Goal: Task Accomplishment & Management: Manage account settings

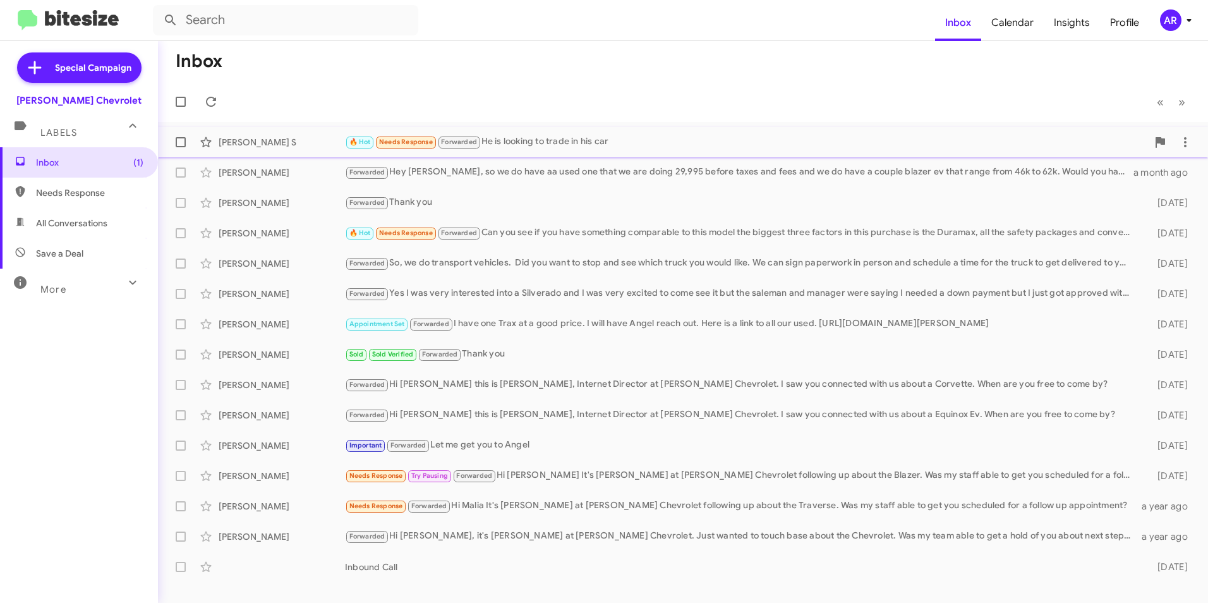
click at [279, 145] on div "[PERSON_NAME] S" at bounding box center [282, 142] width 126 height 13
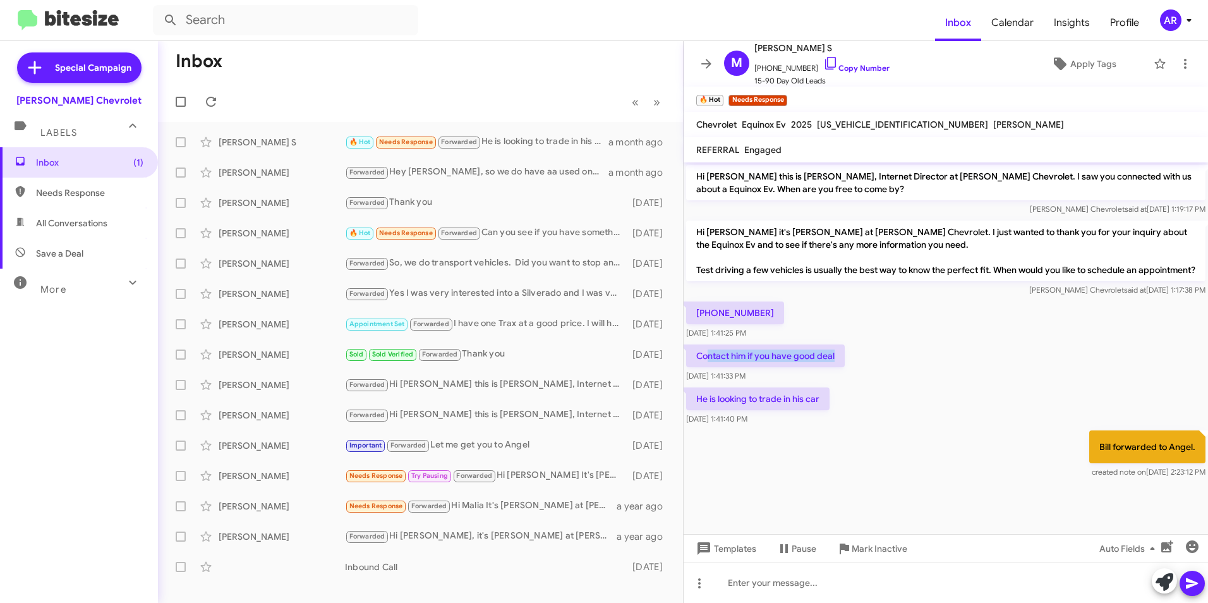
drag, startPoint x: 709, startPoint y: 374, endPoint x: 848, endPoint y: 372, distance: 139.1
click at [848, 372] on div "Contact him if you have good deal [DATE] 1:41:33 PM" at bounding box center [946, 363] width 525 height 43
drag, startPoint x: 703, startPoint y: 418, endPoint x: 882, endPoint y: 413, distance: 179.5
click at [882, 413] on div "He is looking to trade in his car [DATE] 1:41:40 PM" at bounding box center [946, 406] width 525 height 43
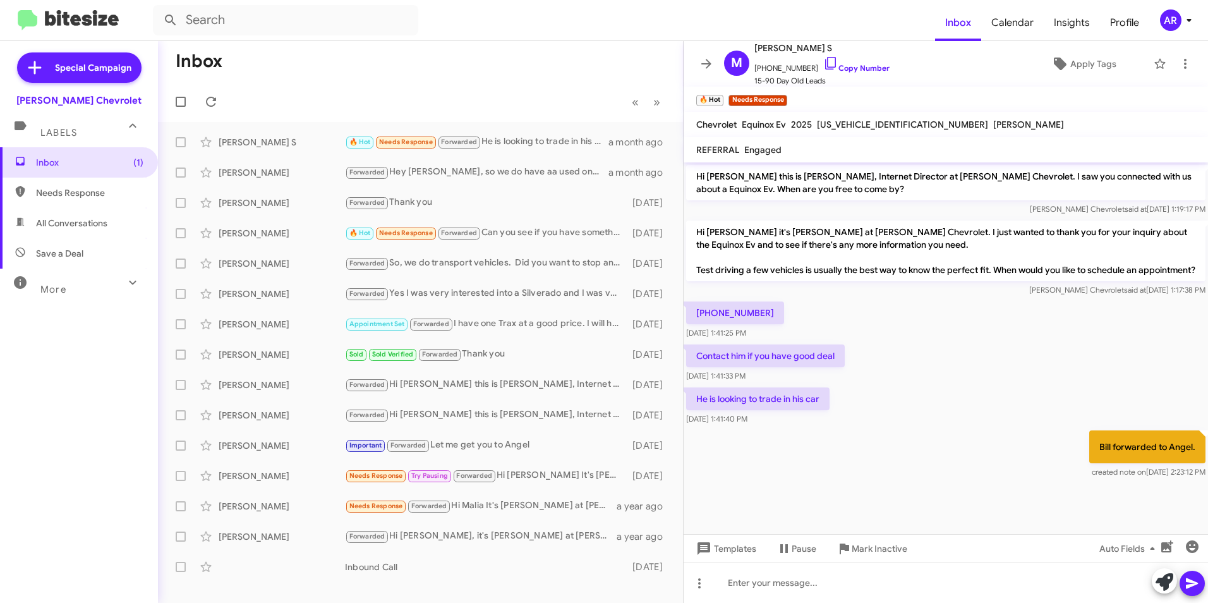
drag, startPoint x: 882, startPoint y: 413, endPoint x: 848, endPoint y: 451, distance: 50.5
click at [848, 451] on div "Bill forwarded to Angel. created note on [DATE] 2:23:12 PM" at bounding box center [946, 454] width 525 height 53
drag, startPoint x: 475, startPoint y: 179, endPoint x: 479, endPoint y: 186, distance: 7.4
click at [476, 181] on div "[PERSON_NAME] S Forwarded Hey [PERSON_NAME], so we do have aa used one that we …" at bounding box center [420, 172] width 505 height 25
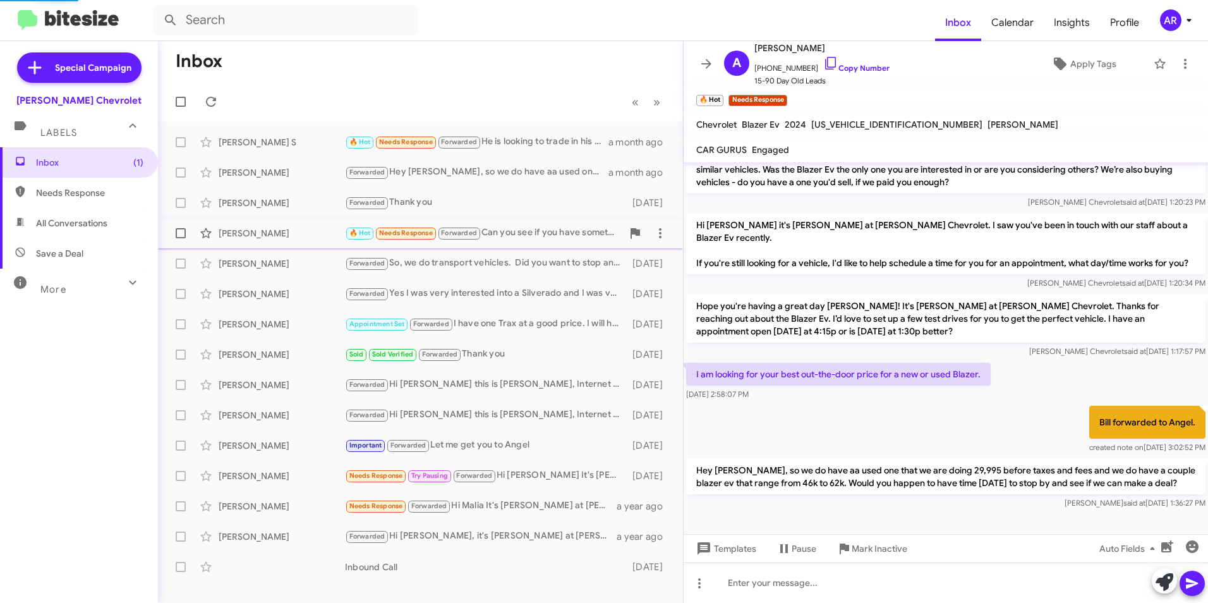
scroll to position [50, 0]
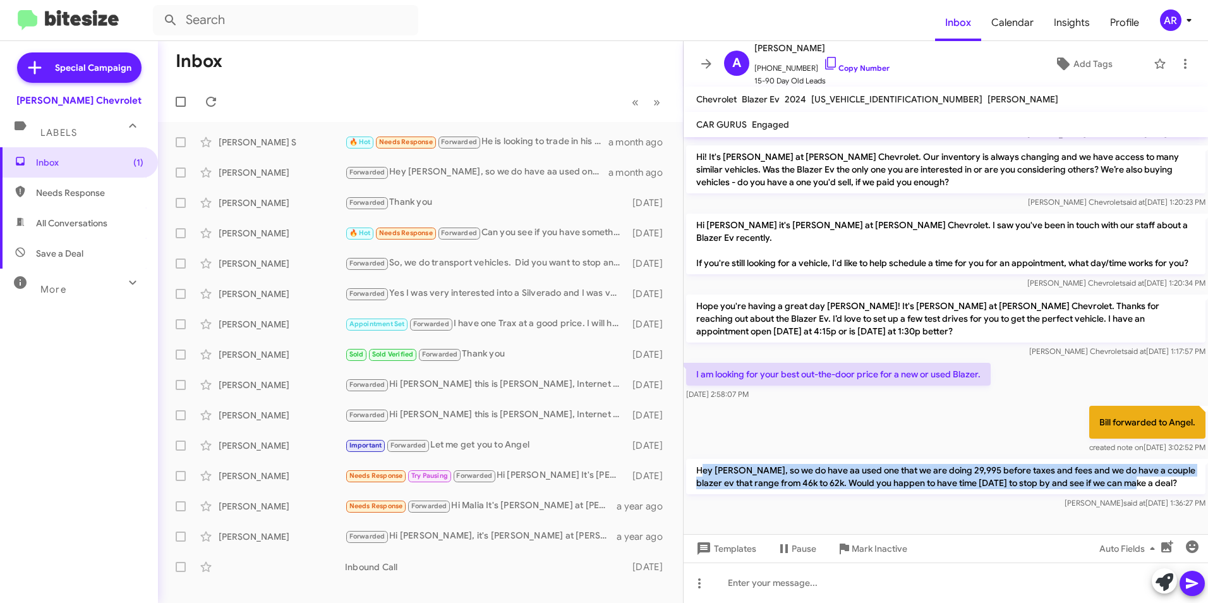
drag, startPoint x: 704, startPoint y: 465, endPoint x: 1196, endPoint y: 491, distance: 492.4
click at [1196, 491] on p "Hey [PERSON_NAME], so we do have aa used one that we are doing 29,995 before ta…" at bounding box center [946, 476] width 520 height 35
drag, startPoint x: 1196, startPoint y: 491, endPoint x: 1149, endPoint y: 487, distance: 46.9
click at [1149, 487] on p "Hey [PERSON_NAME], so we do have aa used one that we are doing 29,995 before ta…" at bounding box center [946, 476] width 520 height 35
drag, startPoint x: 1149, startPoint y: 487, endPoint x: 695, endPoint y: 462, distance: 454.5
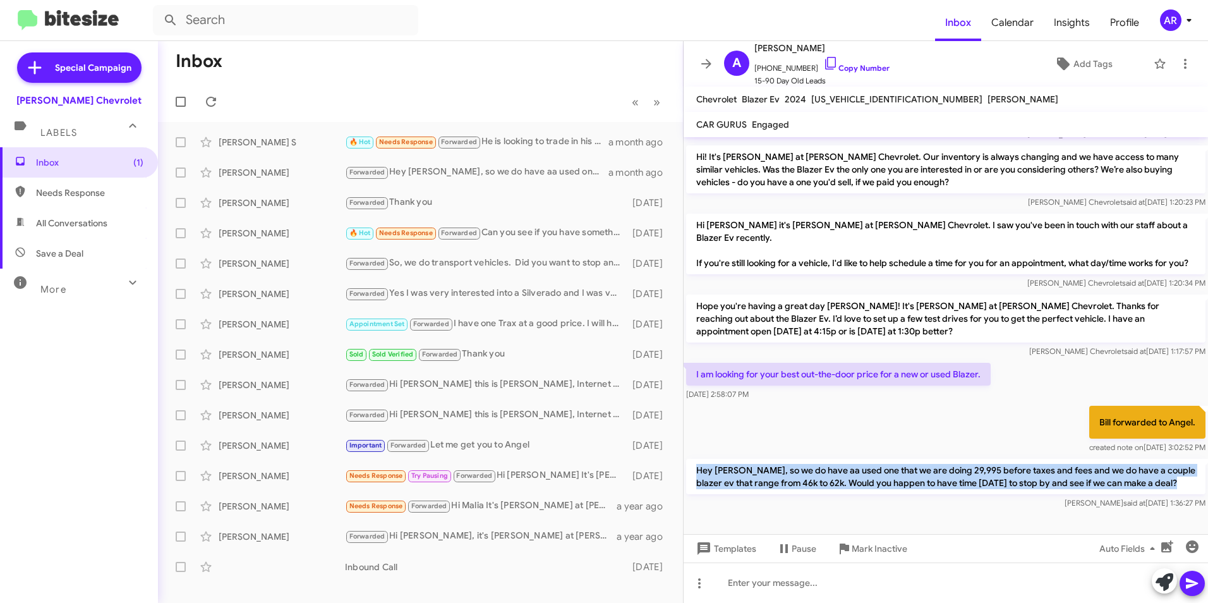
click at [695, 462] on p "Hey [PERSON_NAME], so we do have aa used one that we are doing 29,995 before ta…" at bounding box center [946, 476] width 520 height 35
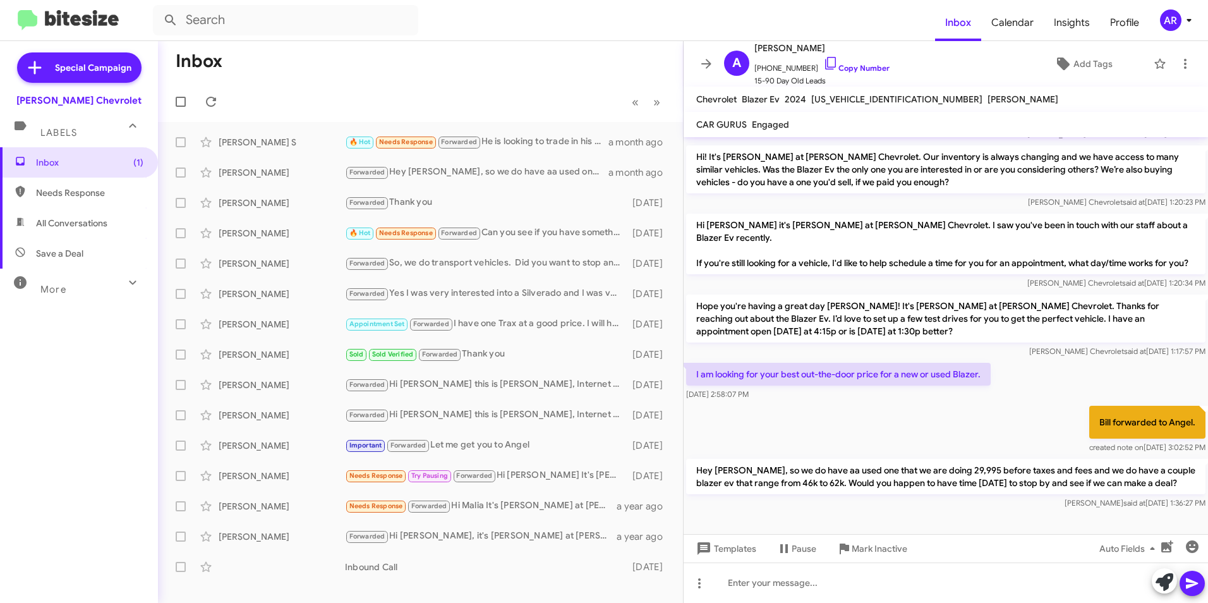
drag, startPoint x: 695, startPoint y: 462, endPoint x: 969, endPoint y: 384, distance: 284.5
click at [969, 384] on p "I am looking for your best out-the-door price for a new or used Blazer." at bounding box center [838, 374] width 305 height 23
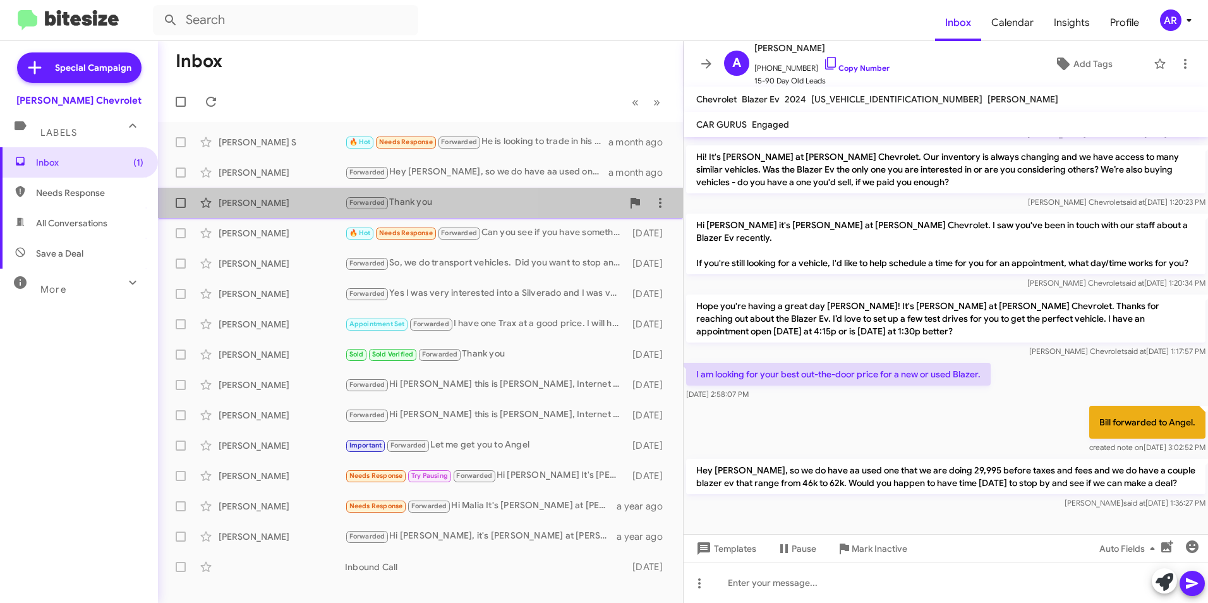
click at [289, 208] on div "[PERSON_NAME]" at bounding box center [282, 203] width 126 height 13
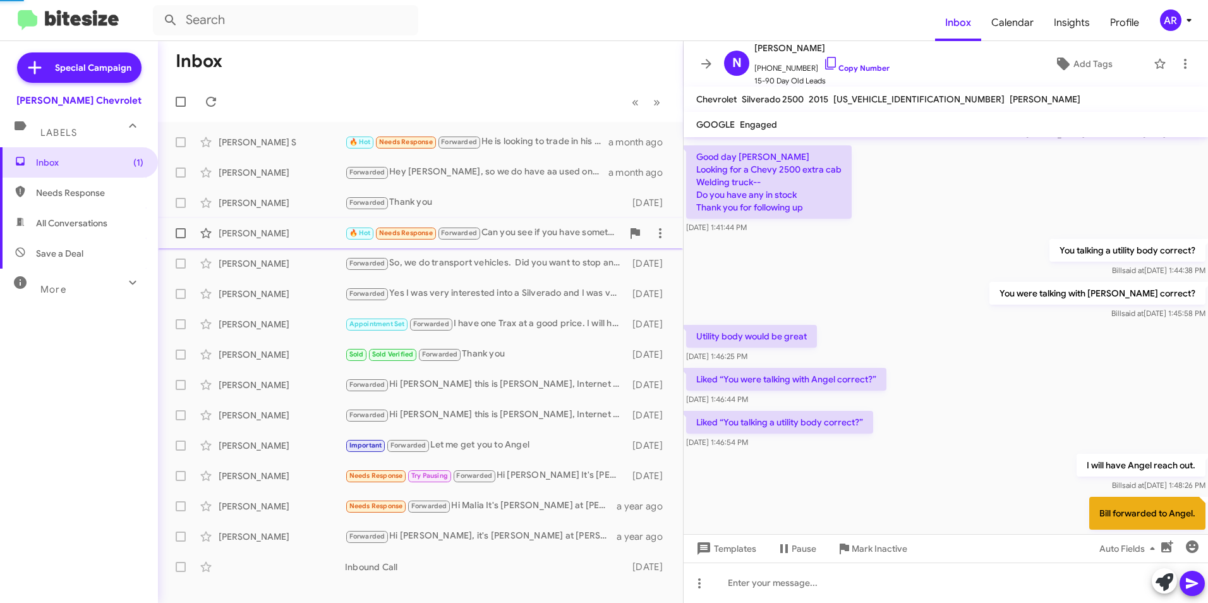
scroll to position [138, 0]
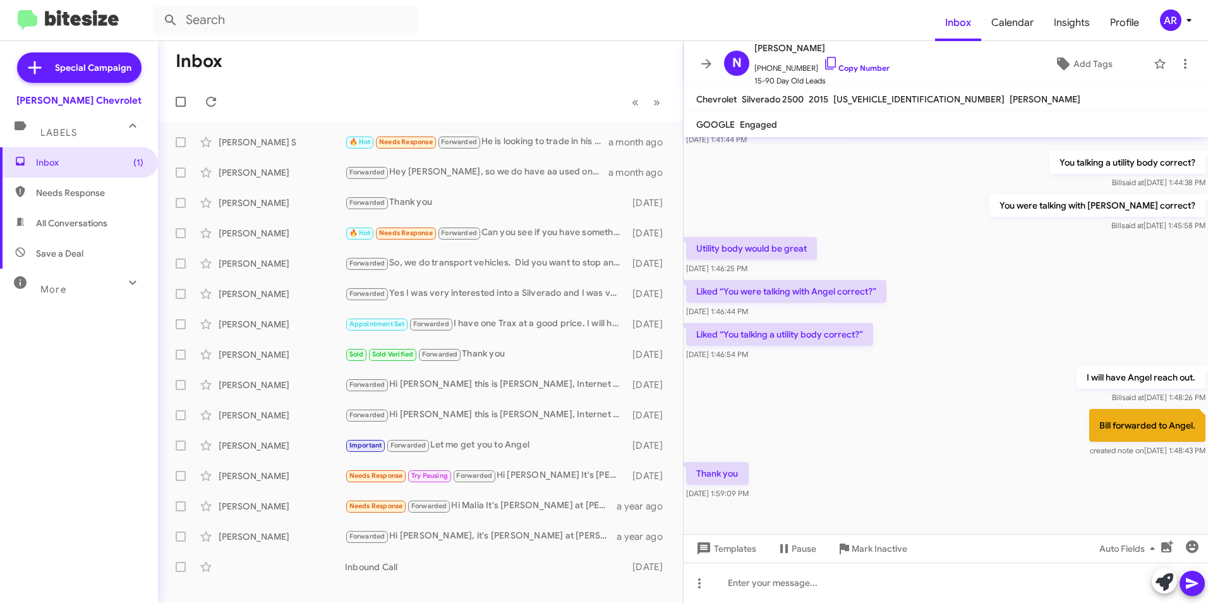
click at [1176, 22] on div "AR" at bounding box center [1170, 19] width 21 height 21
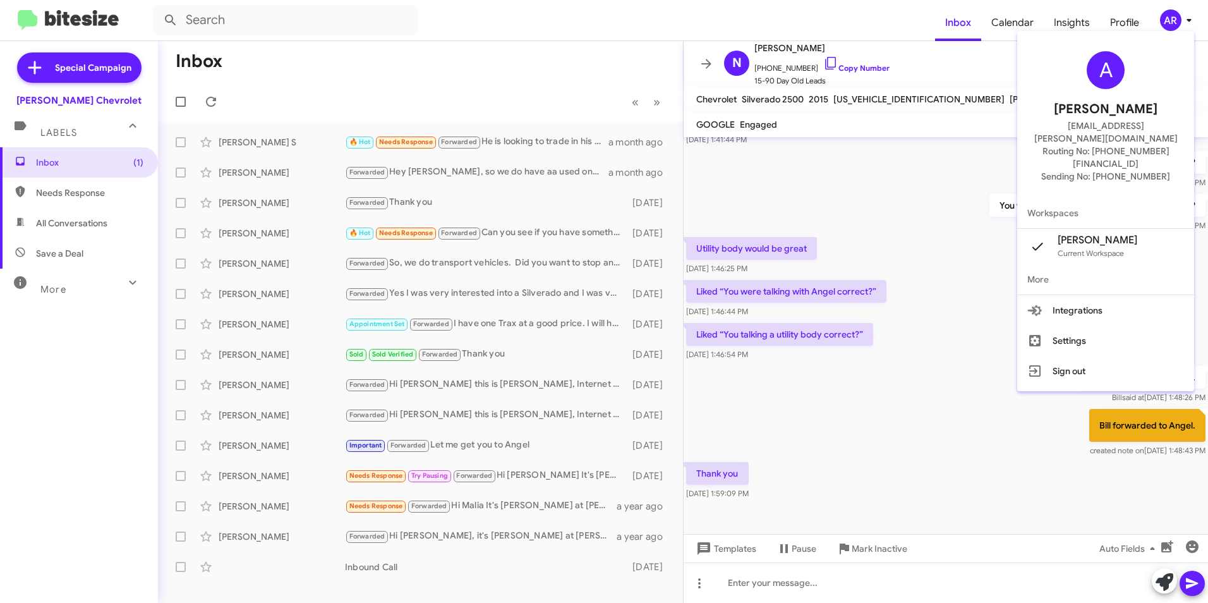
click at [1148, 325] on button "Settings" at bounding box center [1106, 340] width 177 height 30
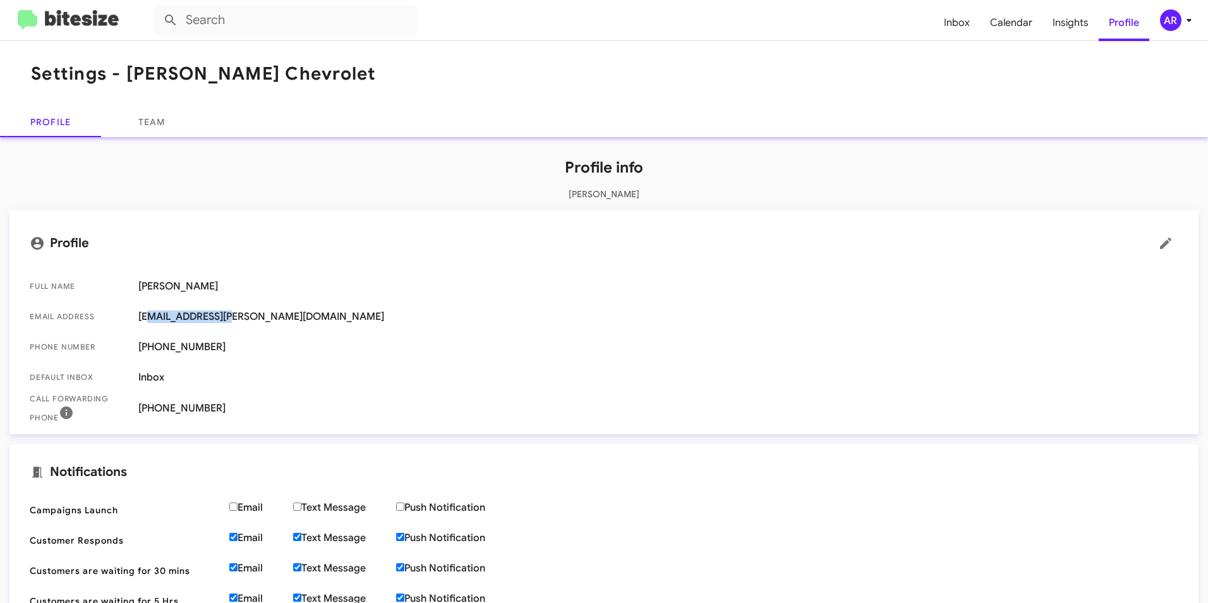
drag, startPoint x: 150, startPoint y: 309, endPoint x: 337, endPoint y: 328, distance: 188.0
click at [337, 328] on span "Email Address [EMAIL_ADDRESS][PERSON_NAME][DOMAIN_NAME]" at bounding box center [604, 316] width 1169 height 30
click at [339, 334] on span "Phone number [PHONE_NUMBER]" at bounding box center [604, 347] width 1169 height 30
drag, startPoint x: 125, startPoint y: 365, endPoint x: 611, endPoint y: 409, distance: 488.6
click at [611, 409] on mat-list "Full Name [PERSON_NAME] Email Address [EMAIL_ADDRESS][PERSON_NAME][DOMAIN_NAME]…" at bounding box center [604, 345] width 1169 height 158
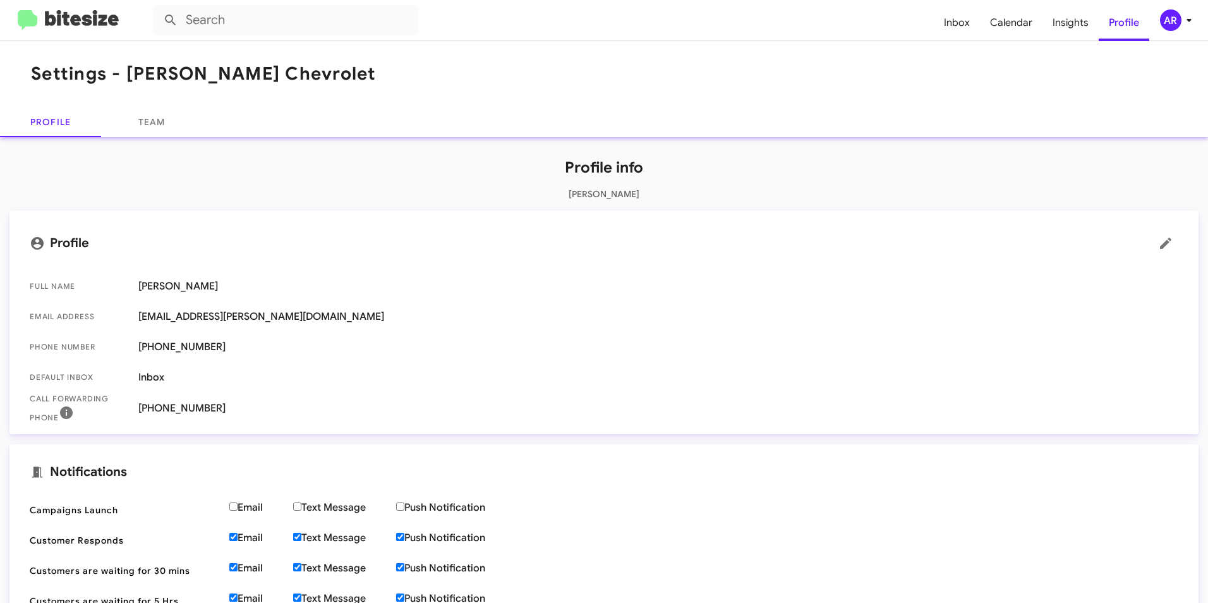
click at [875, 421] on span "Call Forwarding Phone [PHONE_NUMBER]" at bounding box center [604, 408] width 1169 height 32
drag, startPoint x: 545, startPoint y: 192, endPoint x: 717, endPoint y: 209, distance: 172.8
click at [717, 209] on div "Profile info [PERSON_NAME] Profile Full Name [PERSON_NAME] Email Address [EMAIL…" at bounding box center [604, 504] width 1208 height 734
drag, startPoint x: 717, startPoint y: 209, endPoint x: 665, endPoint y: 246, distance: 63.8
click at [665, 246] on mat-card-title "Profile" at bounding box center [604, 243] width 1149 height 25
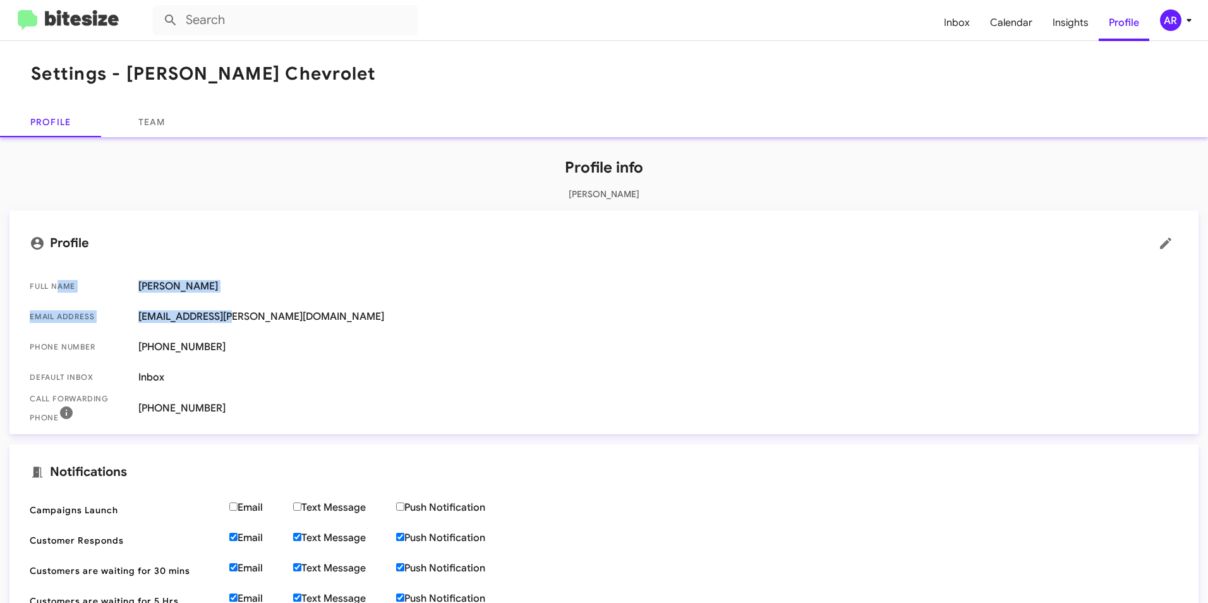
drag, startPoint x: 54, startPoint y: 291, endPoint x: 406, endPoint y: 322, distance: 352.8
click at [406, 322] on mat-list "Full Name [PERSON_NAME] Email Address [EMAIL_ADDRESS][PERSON_NAME][DOMAIN_NAME]…" at bounding box center [604, 345] width 1169 height 158
drag, startPoint x: 406, startPoint y: 322, endPoint x: 424, endPoint y: 399, distance: 78.6
click at [424, 399] on mat-list "Full Name [PERSON_NAME] Email Address [EMAIL_ADDRESS][PERSON_NAME][DOMAIN_NAME]…" at bounding box center [604, 345] width 1169 height 158
click at [179, 145] on div "Profile info [PERSON_NAME] Profile Full Name [PERSON_NAME] Email Address [EMAIL…" at bounding box center [604, 504] width 1208 height 734
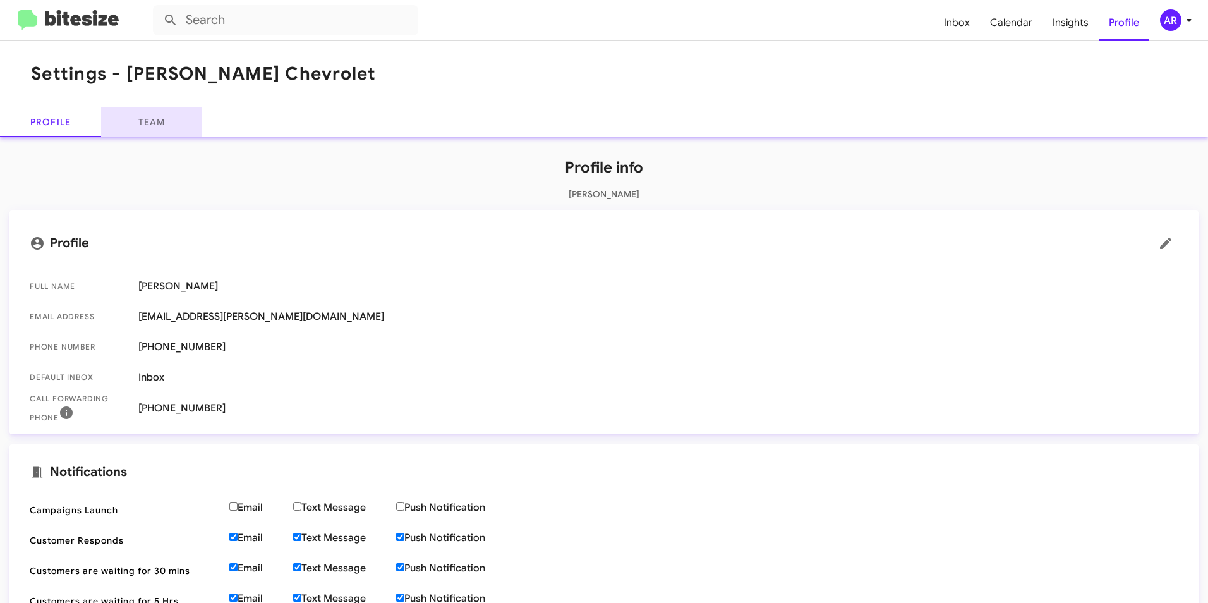
click at [174, 124] on link "Team" at bounding box center [151, 122] width 101 height 30
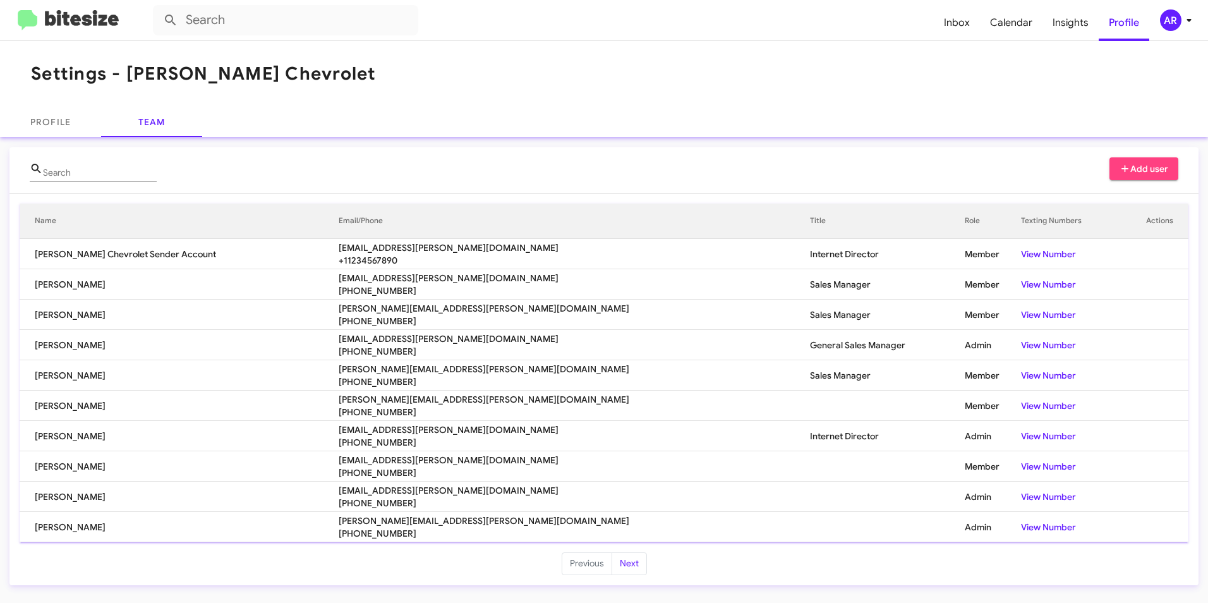
drag, startPoint x: 208, startPoint y: 276, endPoint x: 664, endPoint y: 273, distance: 456.3
click at [664, 273] on tr "[PERSON_NAME] [EMAIL_ADDRESS][PERSON_NAME][DOMAIN_NAME] [PHONE_NUMBER] Sales Ma…" at bounding box center [604, 284] width 1169 height 30
drag, startPoint x: 664, startPoint y: 273, endPoint x: 778, endPoint y: 269, distance: 113.8
click at [810, 268] on td "Internet Director" at bounding box center [887, 254] width 155 height 30
click at [619, 560] on button "Next" at bounding box center [629, 563] width 35 height 23
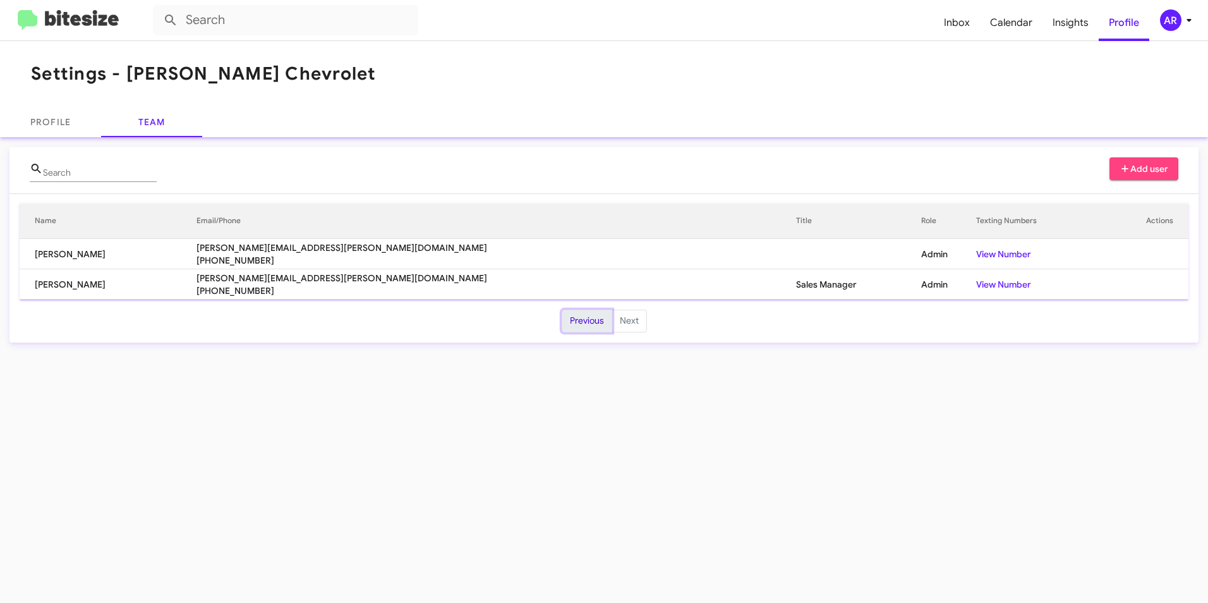
click at [581, 322] on button "Previous" at bounding box center [587, 321] width 51 height 23
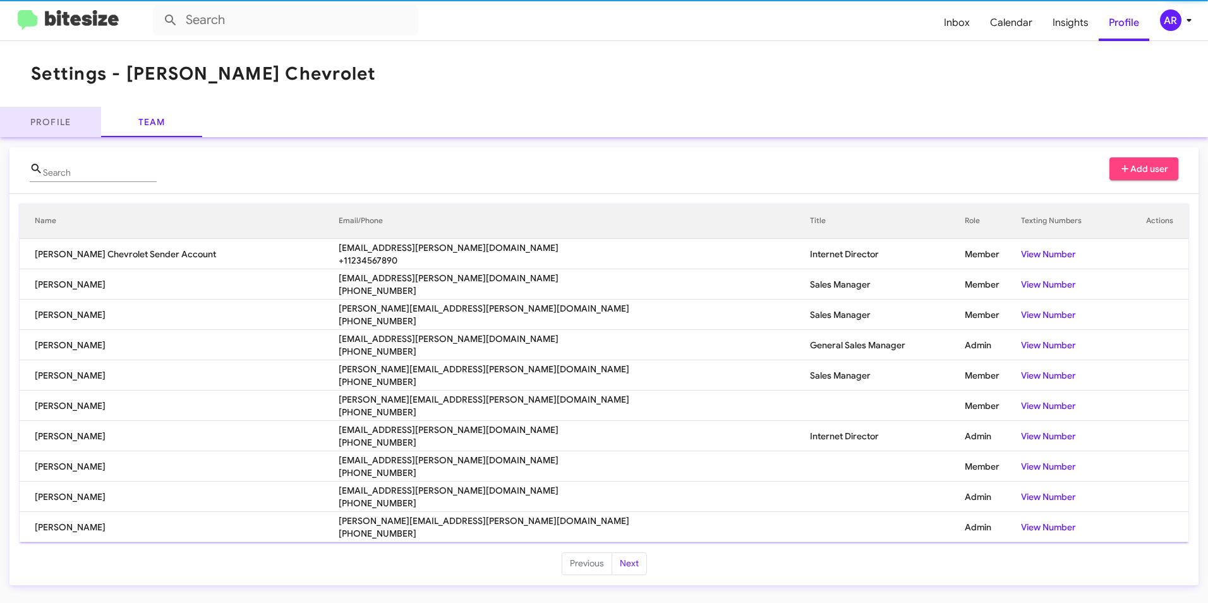
click at [78, 125] on link "Profile" at bounding box center [50, 122] width 101 height 30
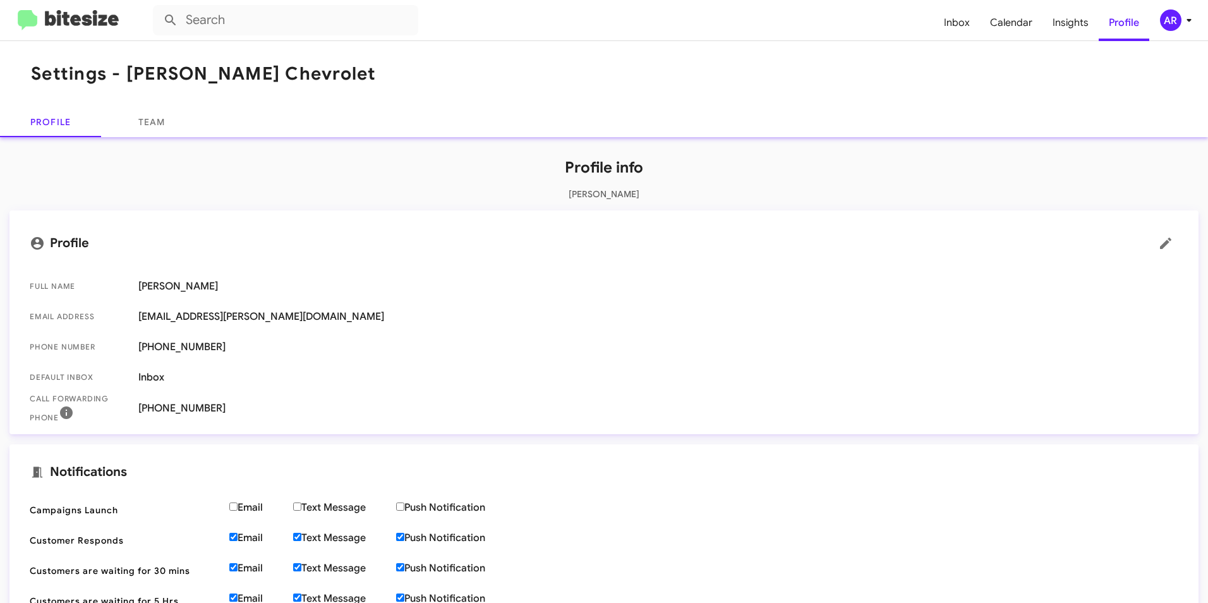
click at [236, 52] on mat-toolbar "Settings - [PERSON_NAME] Chevrolet" at bounding box center [604, 74] width 1208 height 66
click at [72, 20] on img at bounding box center [68, 20] width 101 height 21
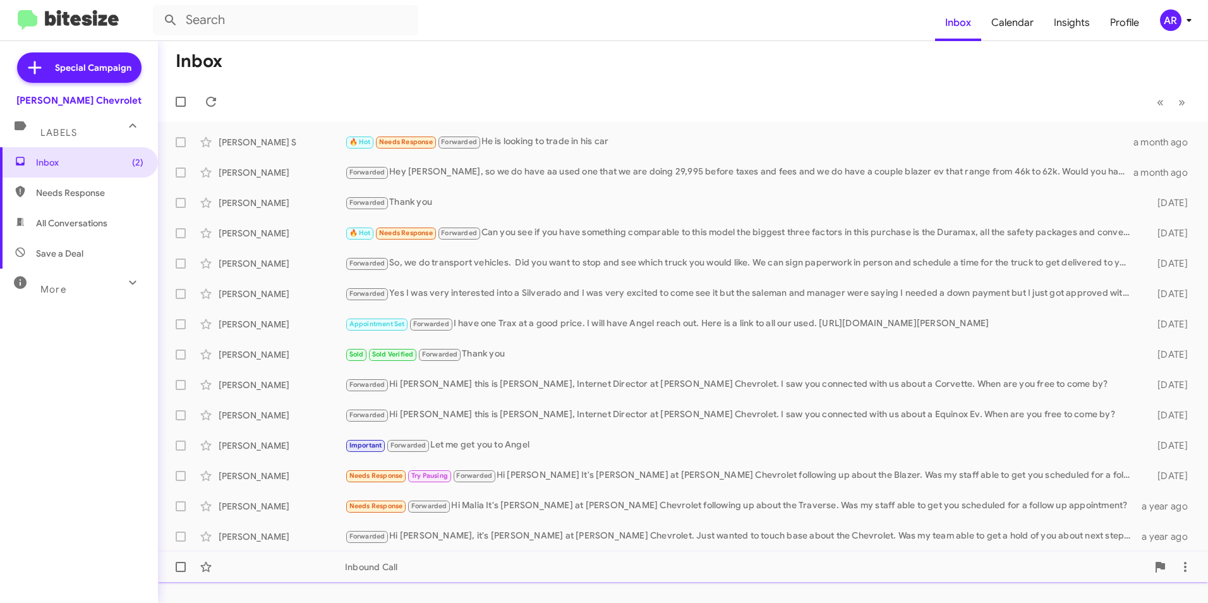
click at [353, 576] on div "Inbound Call [DATE]" at bounding box center [683, 566] width 1030 height 25
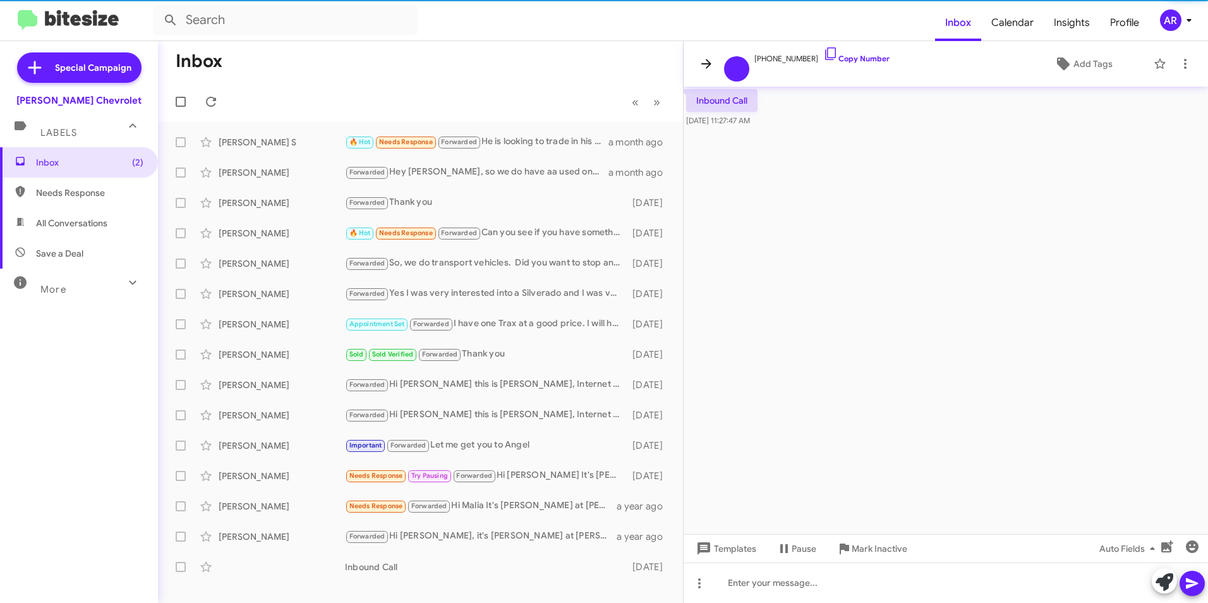
click at [712, 61] on icon at bounding box center [706, 63] width 15 height 15
